Goal: Find specific page/section: Find specific page/section

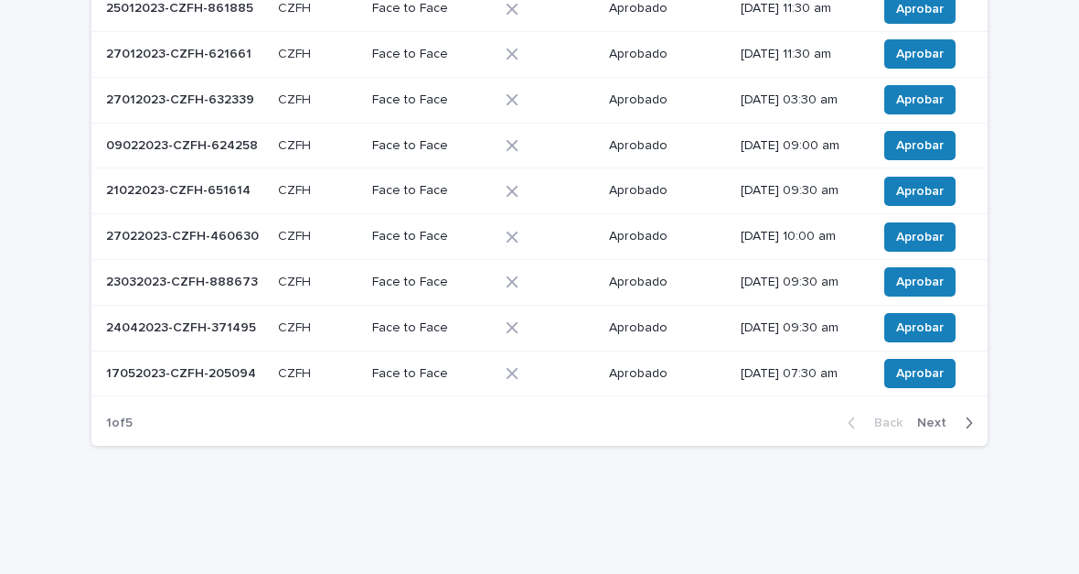
click at [749, 416] on span "Next" at bounding box center [938, 422] width 40 height 13
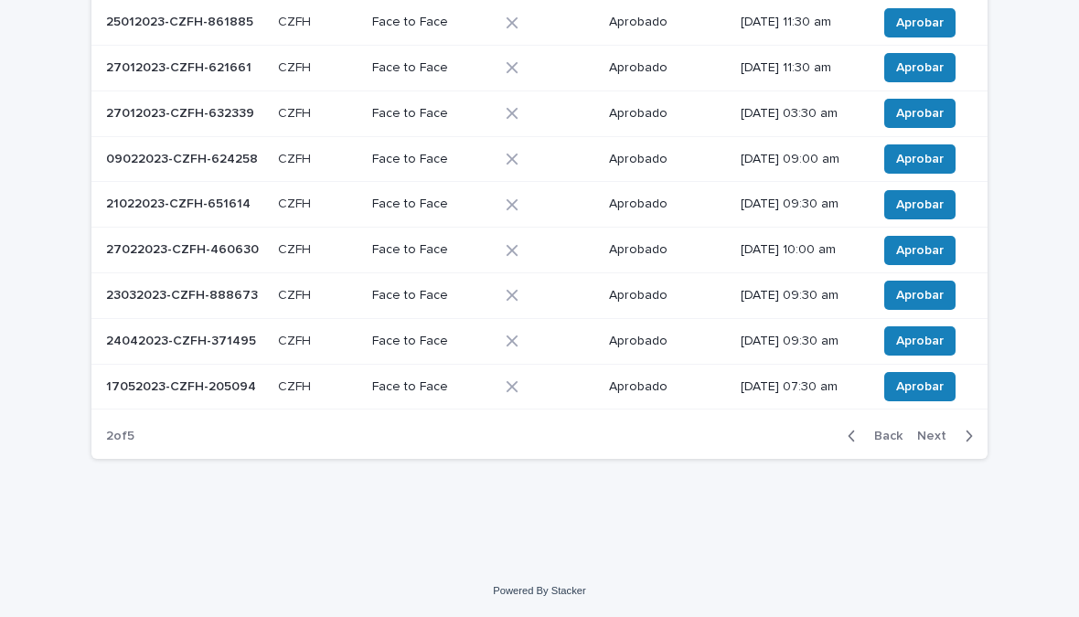
scroll to position [238, 0]
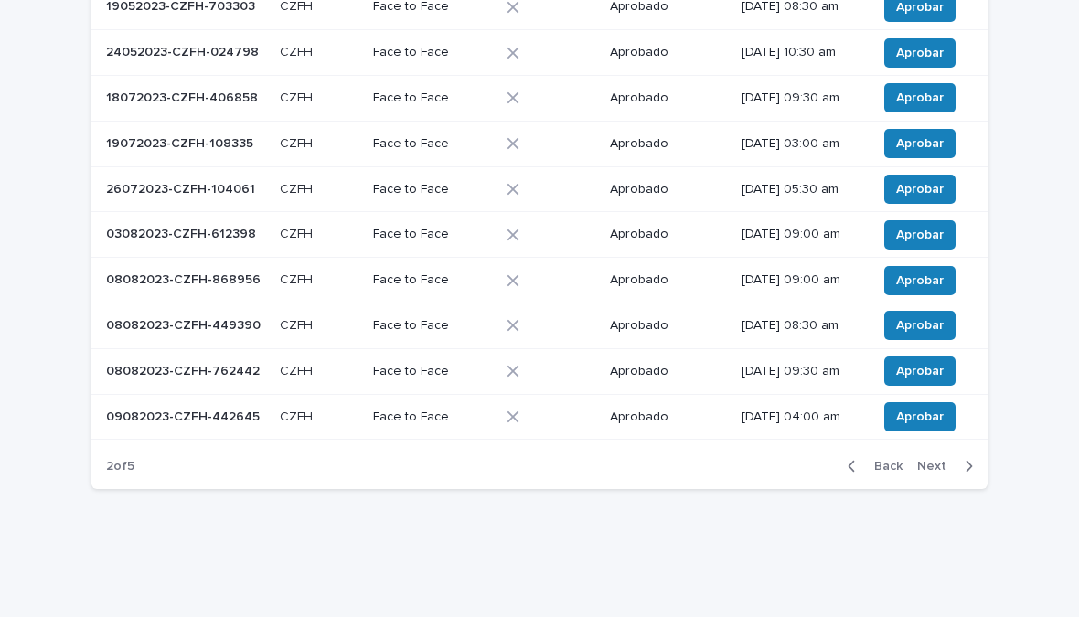
click at [749, 460] on span "Next" at bounding box center [938, 466] width 40 height 13
click at [749, 464] on span "Next" at bounding box center [938, 466] width 40 height 13
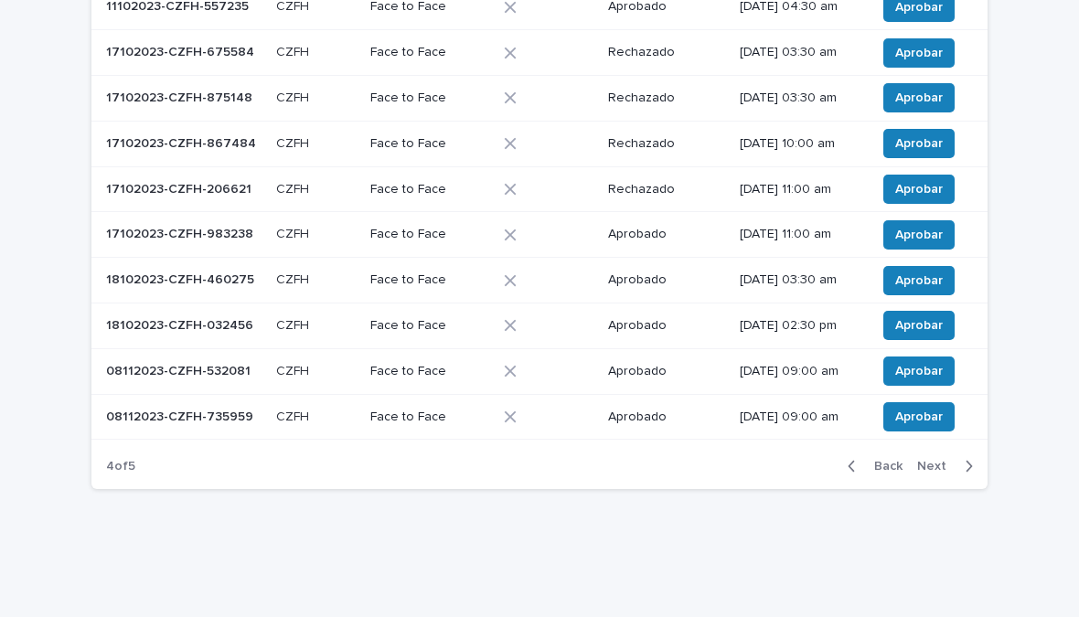
click at [749, 460] on div "button" at bounding box center [966, 466] width 16 height 16
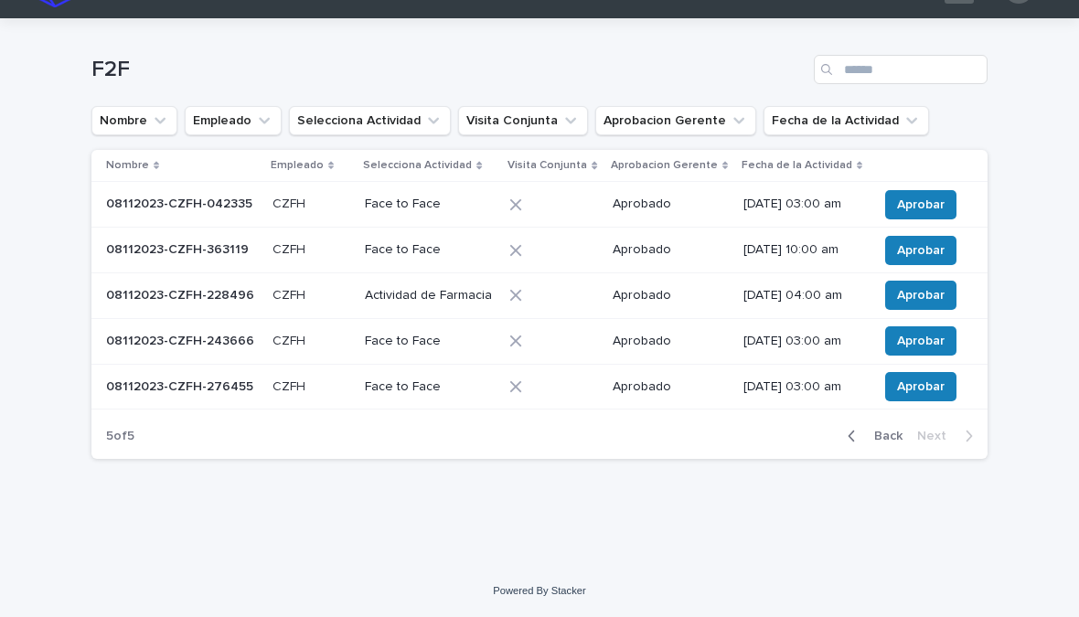
scroll to position [14, 0]
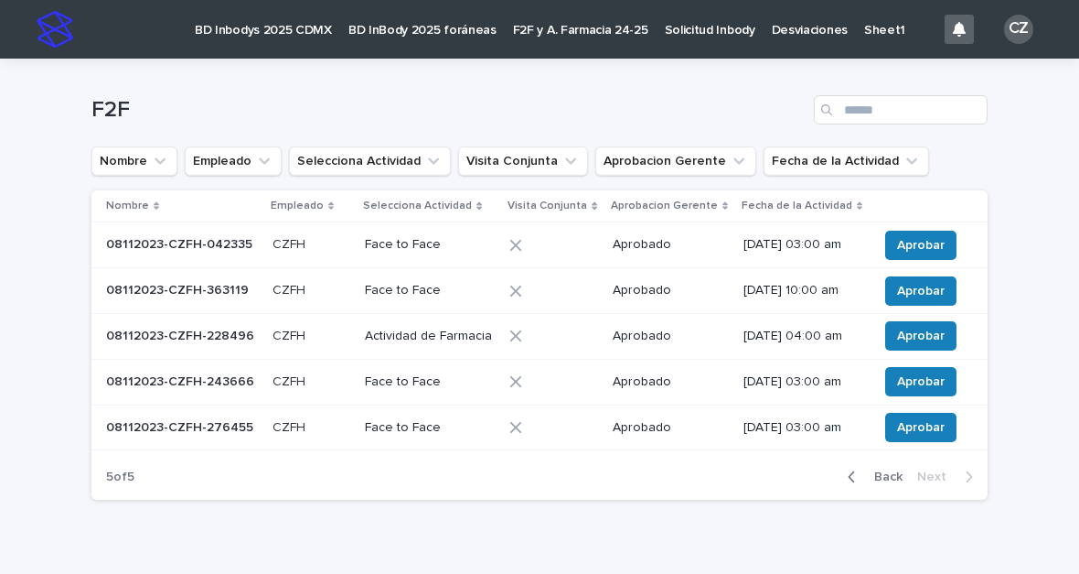
click at [622, 131] on div "F2F" at bounding box center [539, 103] width 896 height 88
click at [585, 28] on p "F2F y A. Farmacia 24-25" at bounding box center [580, 19] width 135 height 38
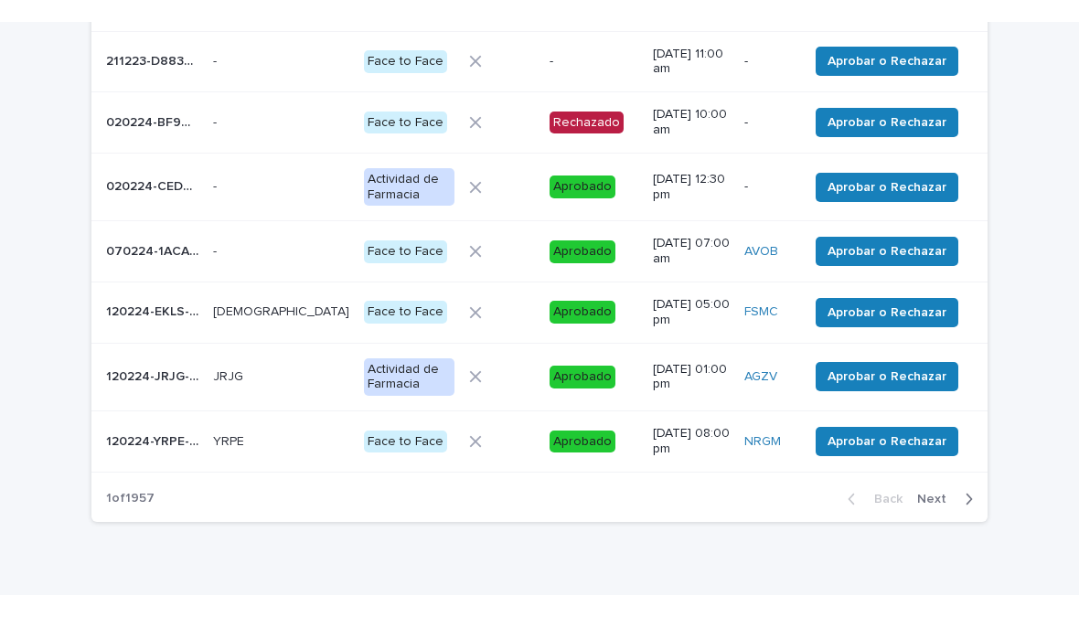
scroll to position [469, 0]
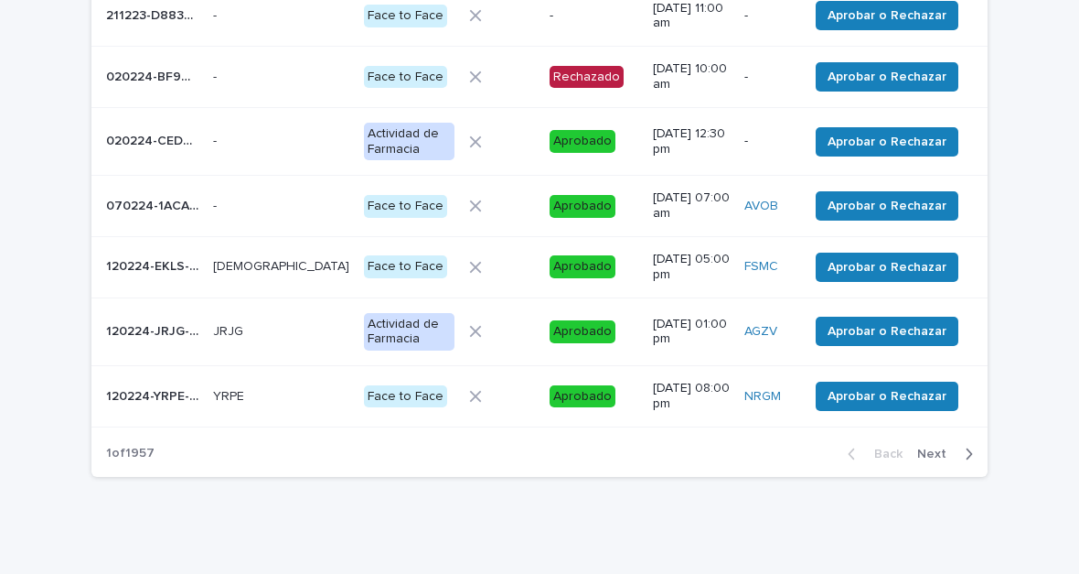
click at [965, 446] on icon "button" at bounding box center [969, 454] width 8 height 16
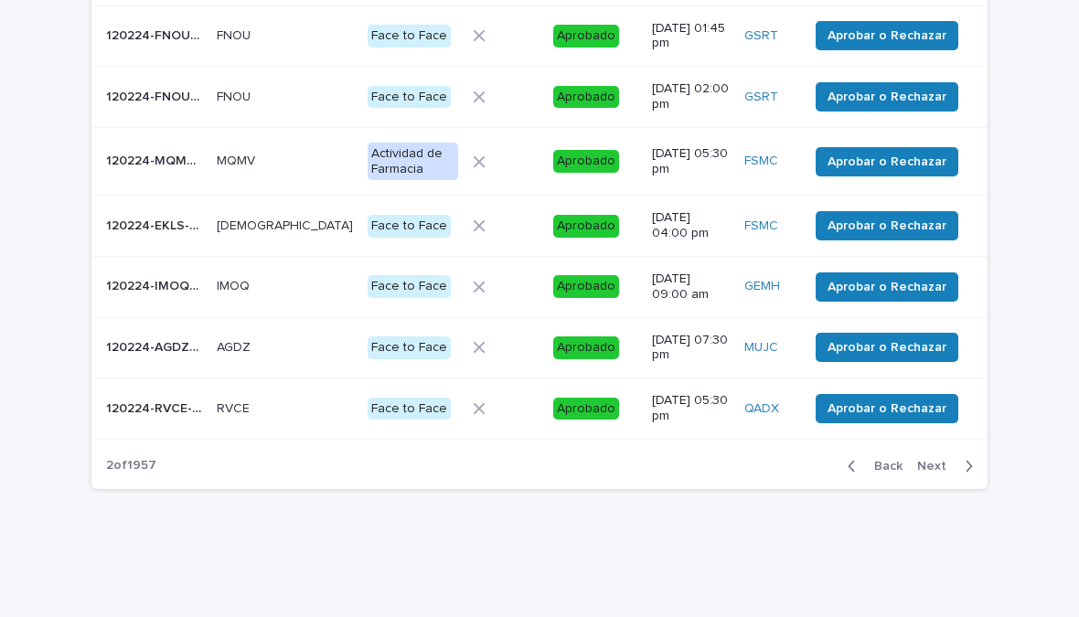
scroll to position [442, 0]
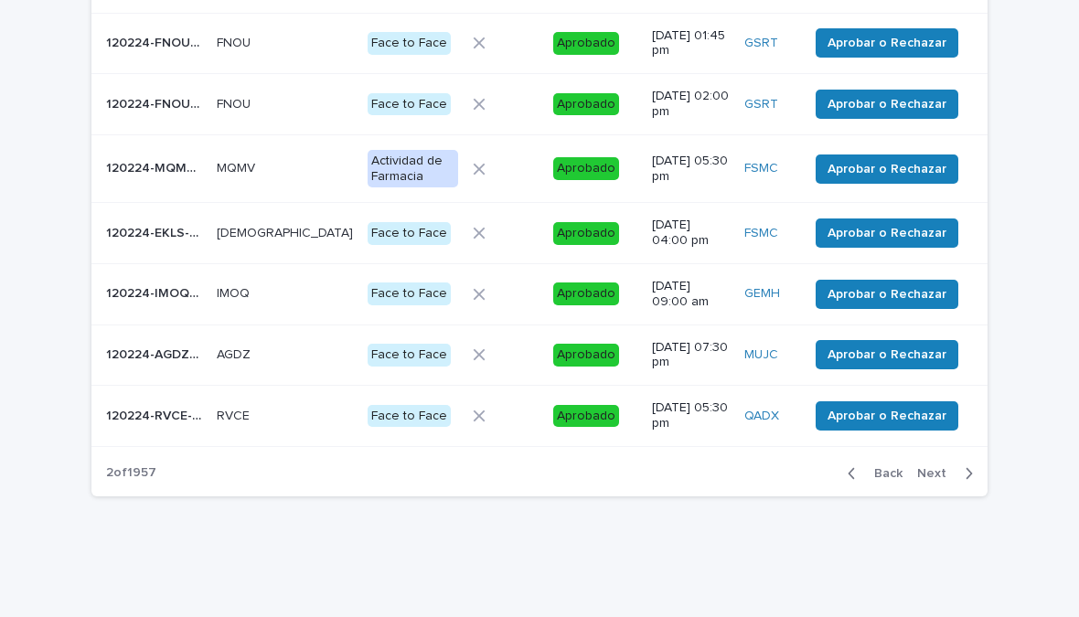
click at [963, 466] on div "button" at bounding box center [966, 474] width 16 height 16
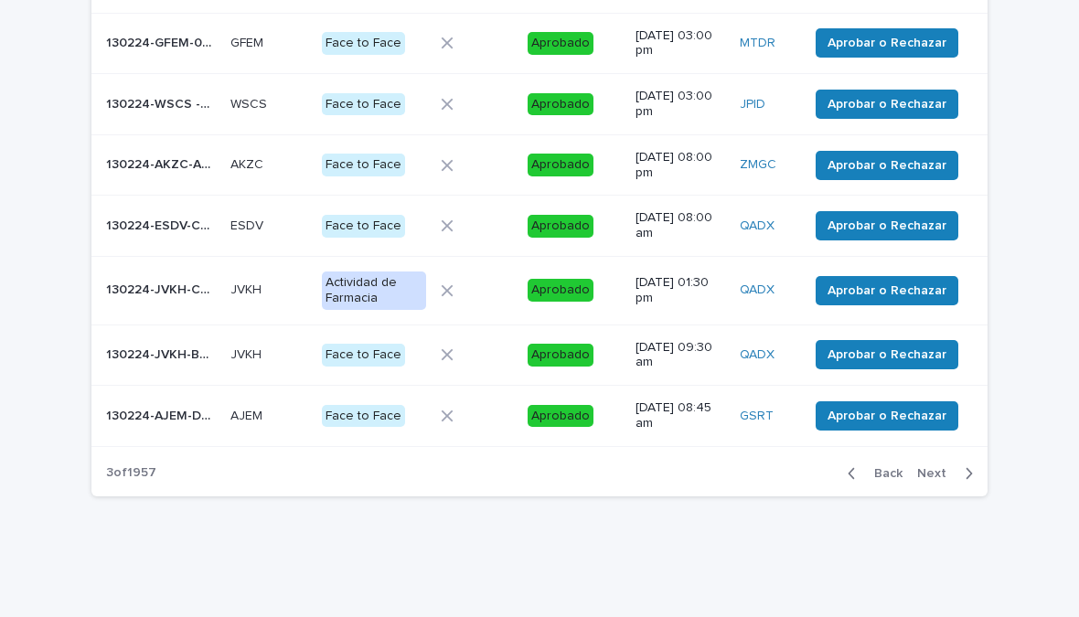
click at [964, 466] on div "button" at bounding box center [966, 474] width 16 height 16
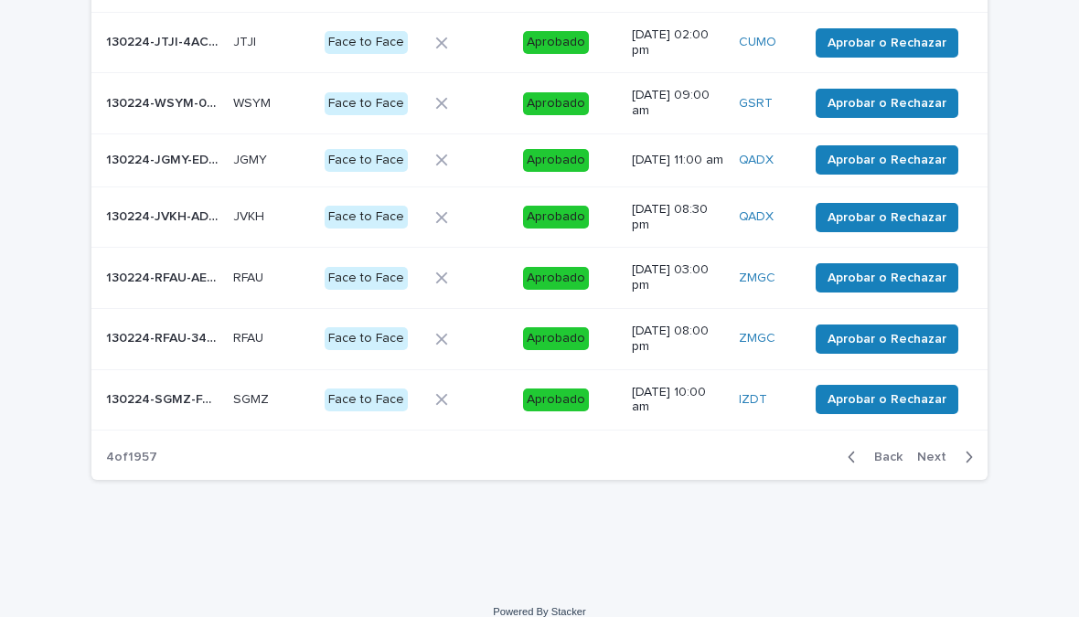
click at [974, 461] on button "Next" at bounding box center [949, 457] width 78 height 16
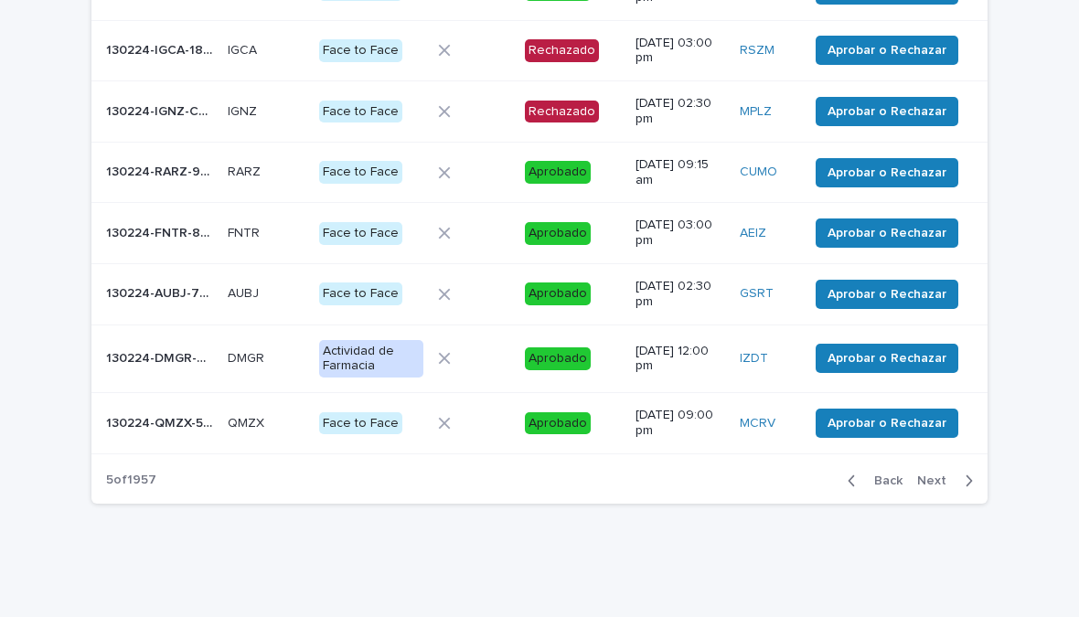
click at [972, 473] on icon "button" at bounding box center [969, 481] width 8 height 16
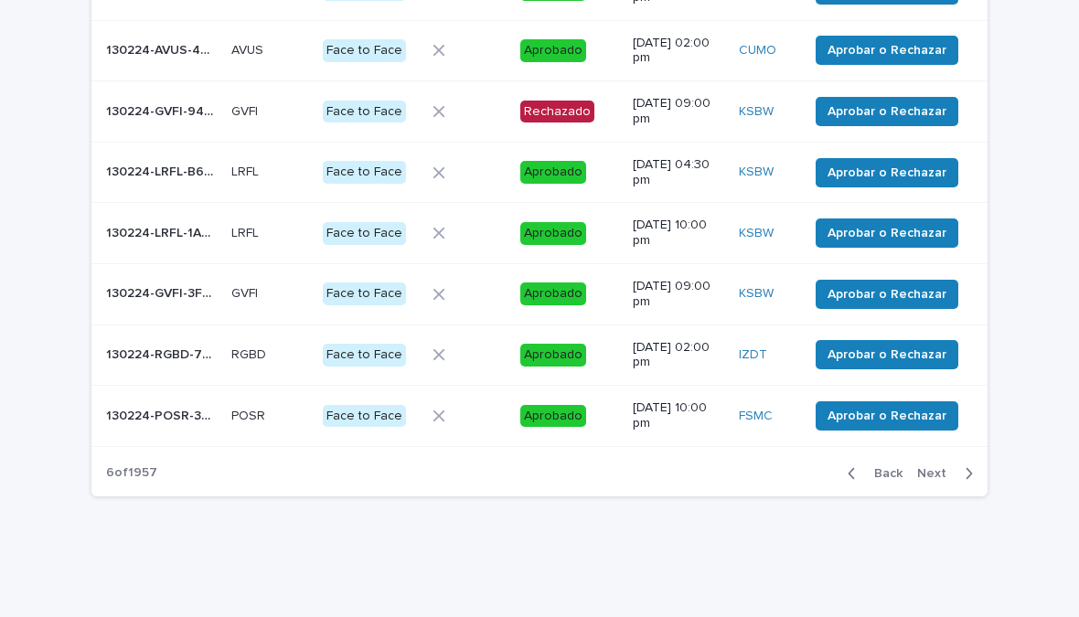
click at [975, 466] on button "Next" at bounding box center [949, 474] width 78 height 16
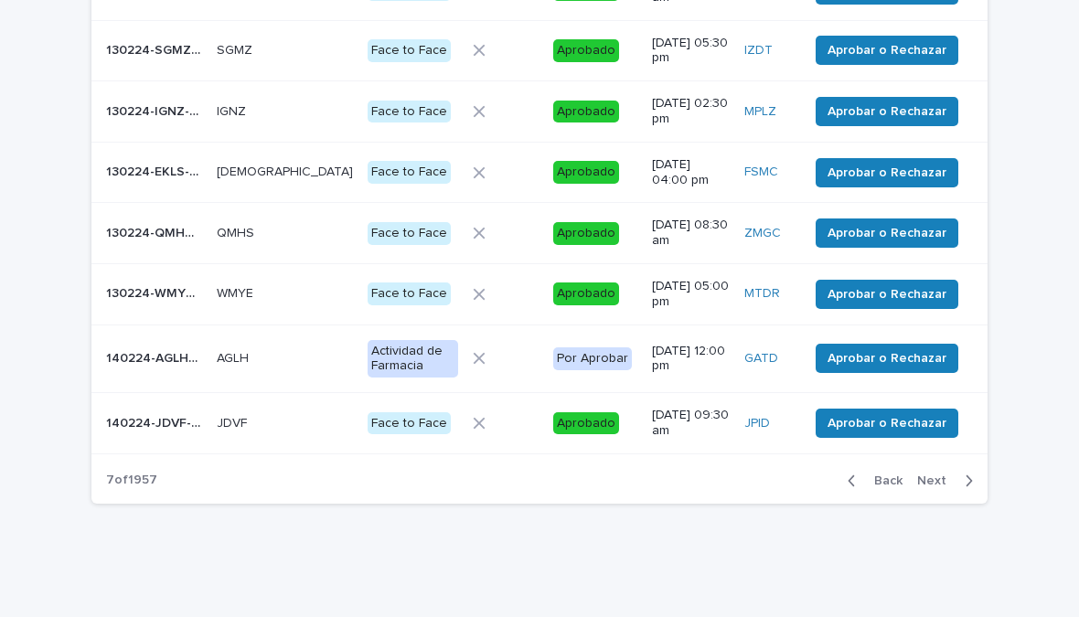
click at [970, 473] on icon "button" at bounding box center [969, 481] width 8 height 16
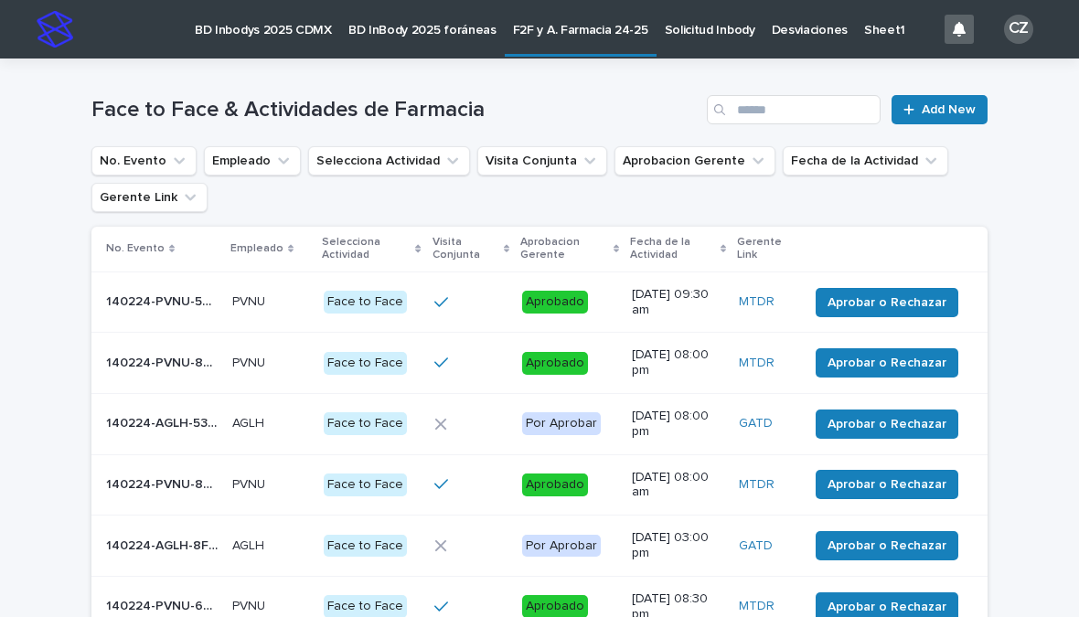
click at [260, 174] on button "Empleado" at bounding box center [252, 160] width 97 height 29
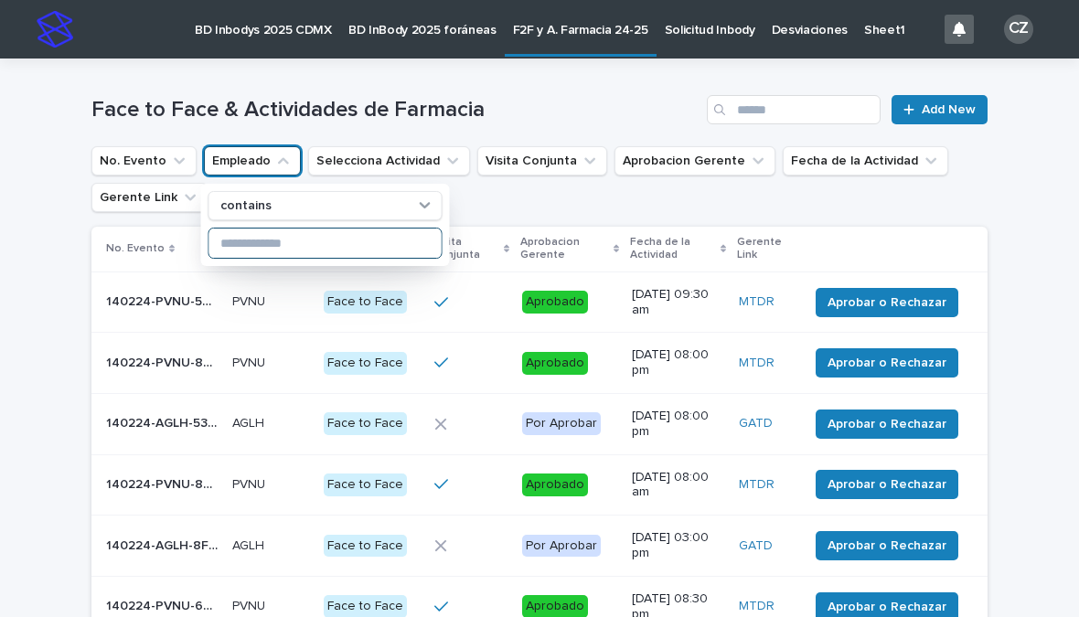
click at [242, 251] on input at bounding box center [325, 243] width 232 height 29
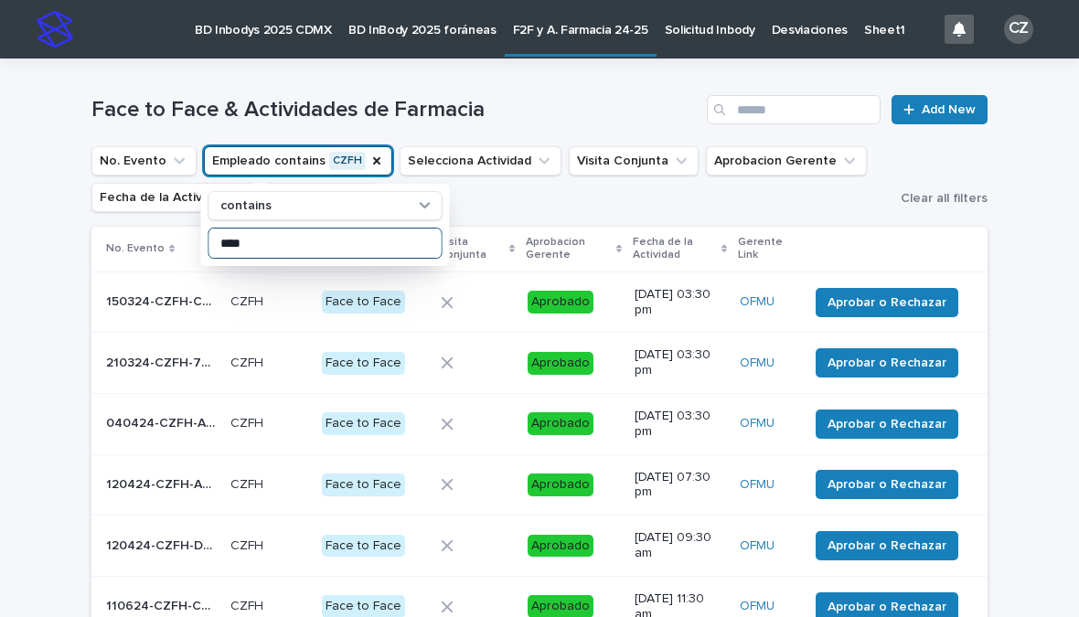
type input "****"
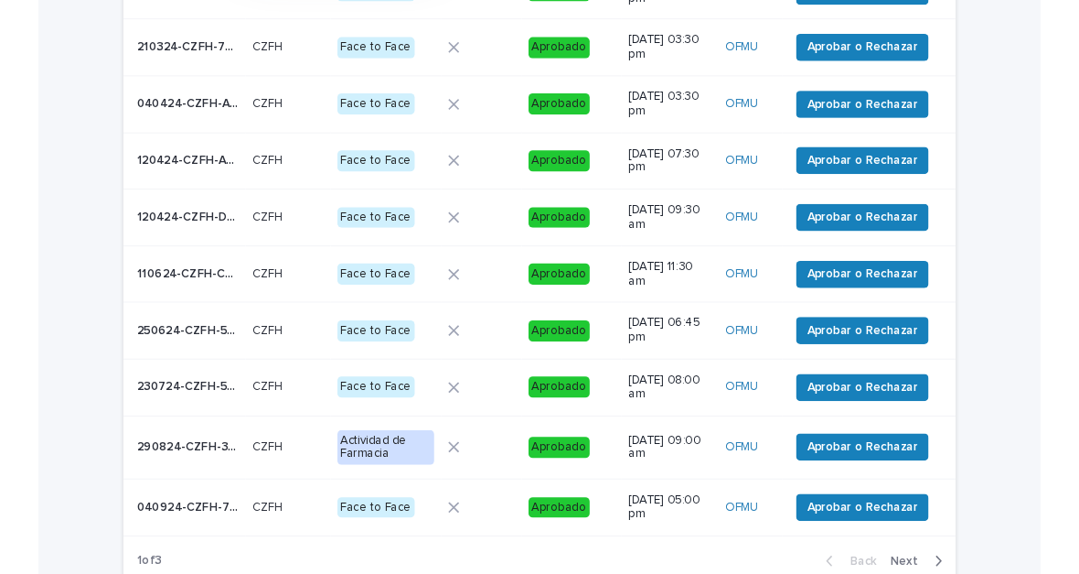
scroll to position [316, 0]
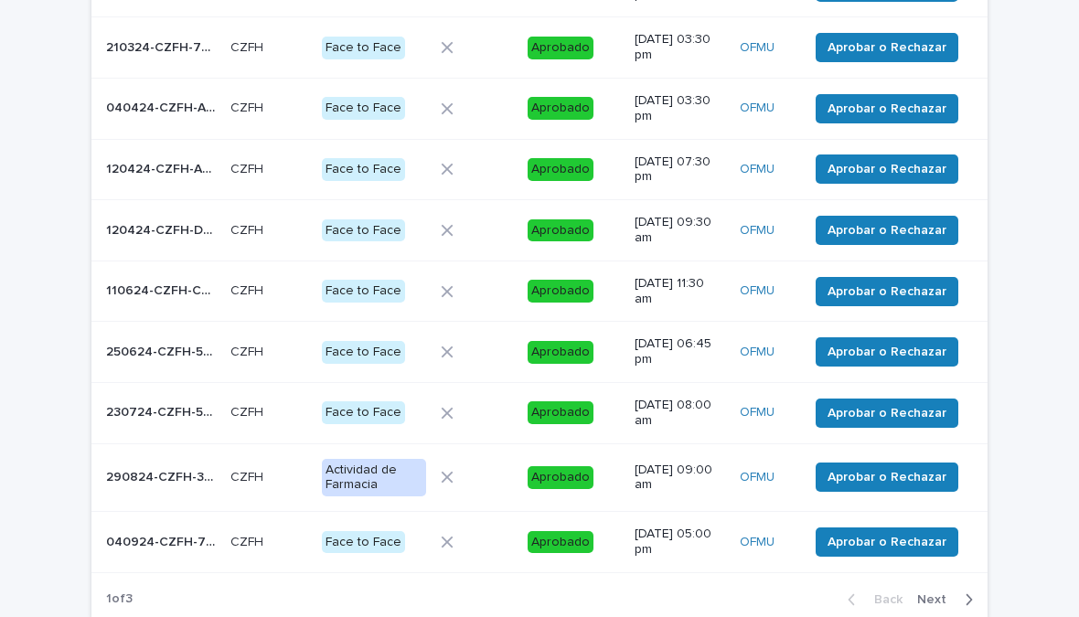
click at [955, 594] on span "Next" at bounding box center [938, 600] width 40 height 13
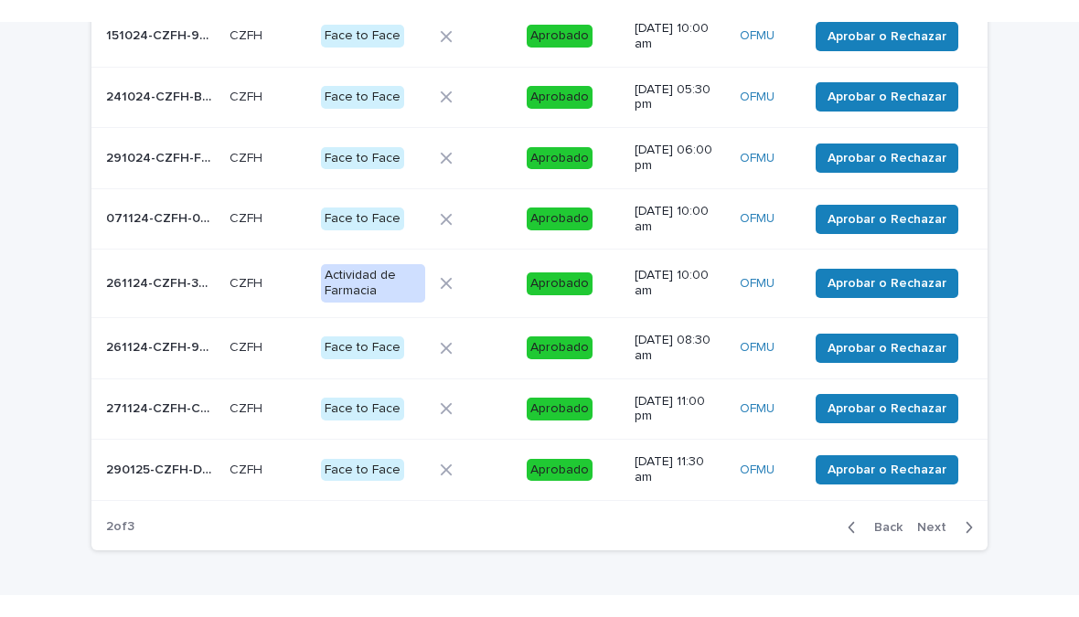
scroll to position [417, 0]
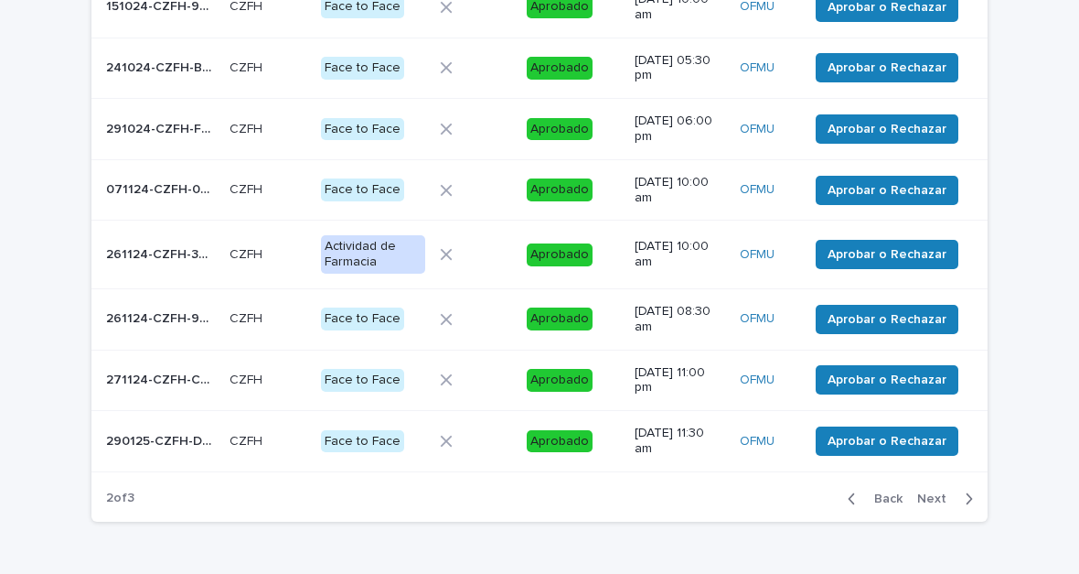
click at [969, 491] on icon "button" at bounding box center [969, 498] width 8 height 16
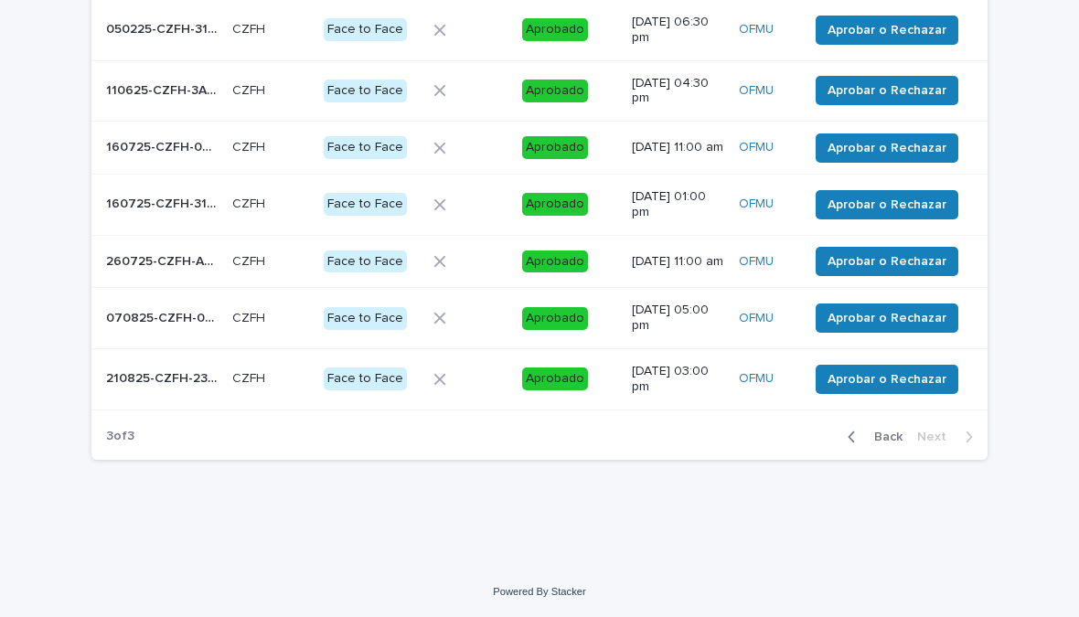
scroll to position [375, 0]
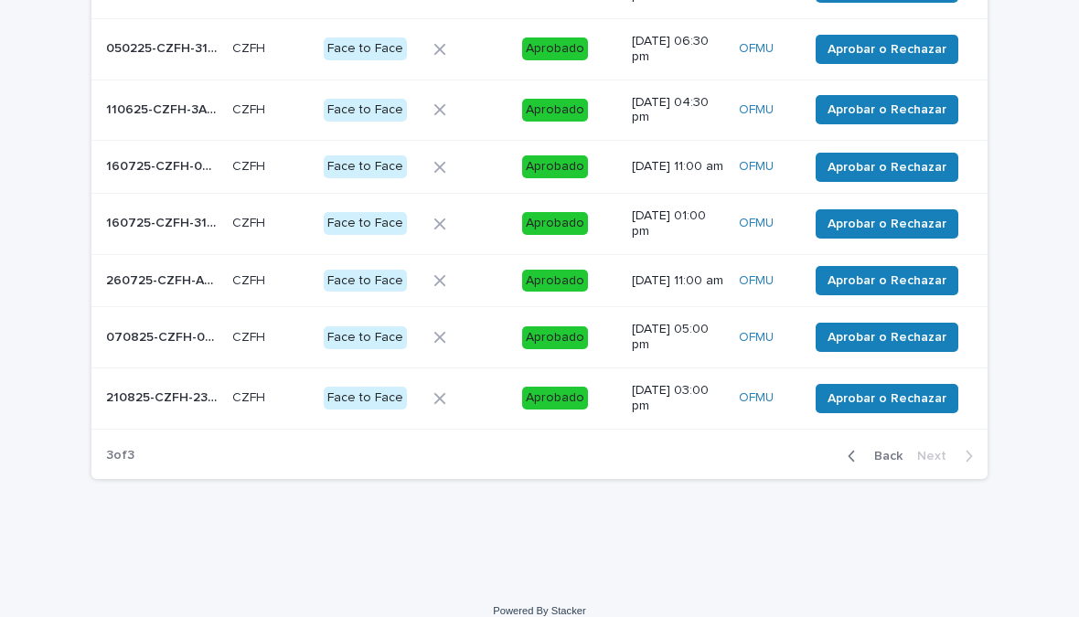
click at [149, 344] on p "070825-CZFH-094A1A" at bounding box center [163, 336] width 115 height 19
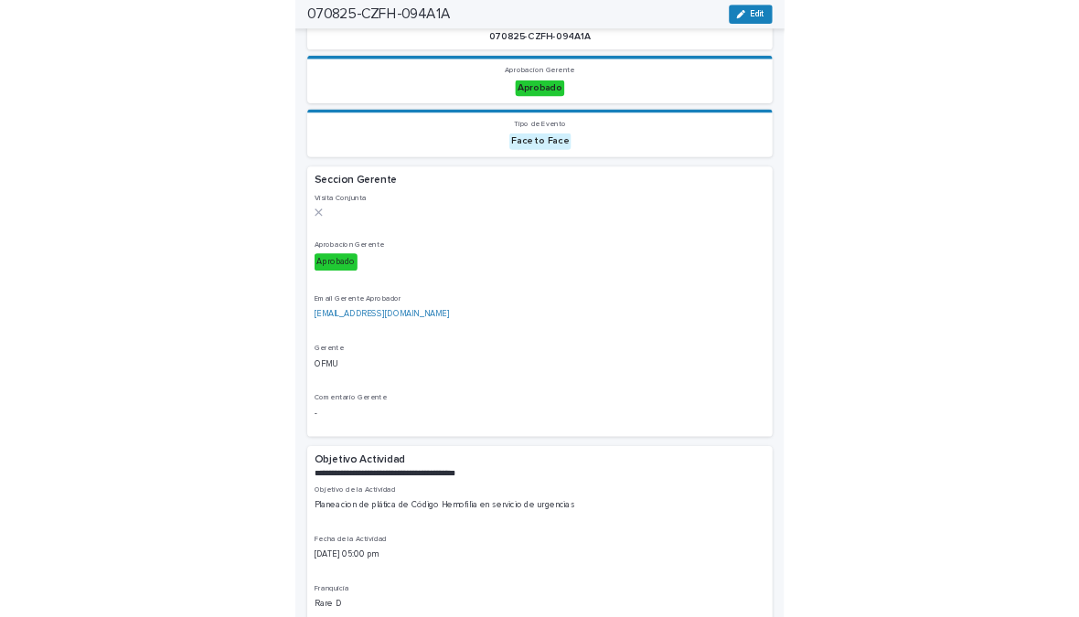
scroll to position [156, 0]
